Goal: Transaction & Acquisition: Purchase product/service

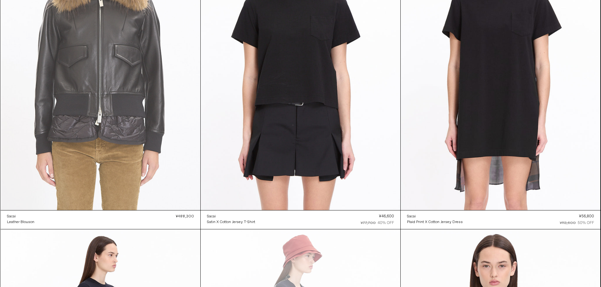
scroll to position [32, 0]
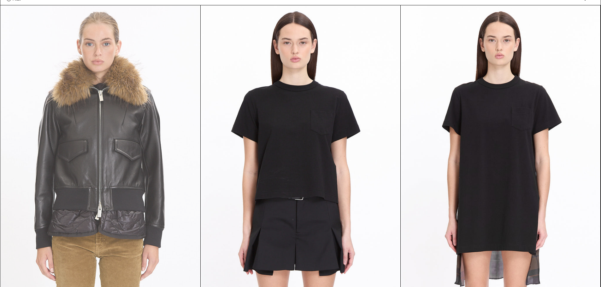
click at [129, 102] on at bounding box center [101, 155] width 200 height 300
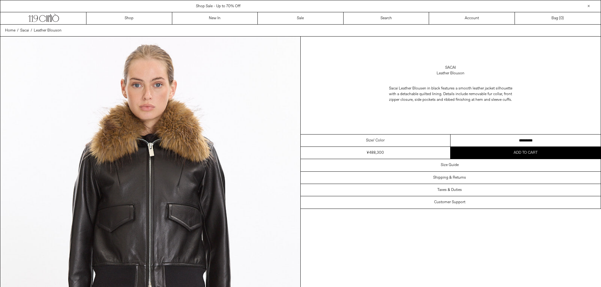
click at [506, 138] on select "**********" at bounding box center [525, 141] width 150 height 12
